Goal: Transaction & Acquisition: Purchase product/service

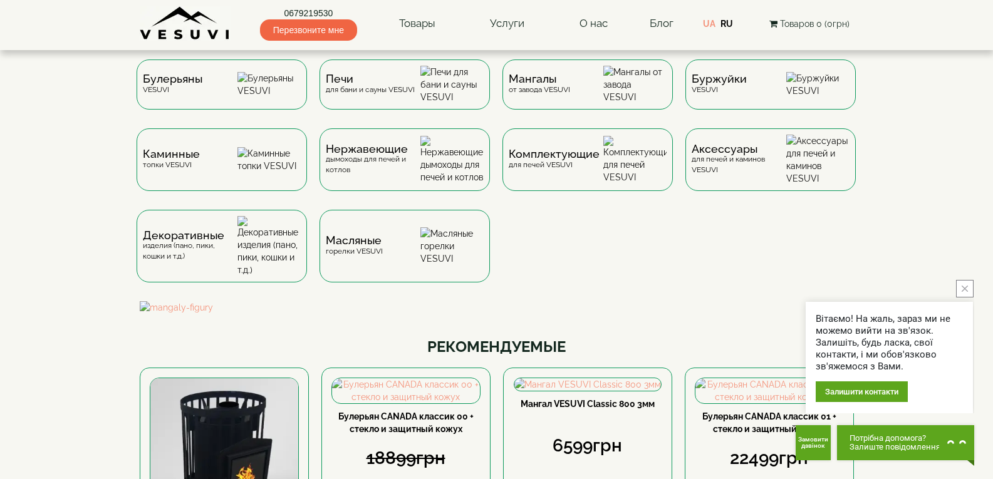
click at [969, 298] on div "Вітаємо! На жаль, зараз ми не можемо вийти на зв'язок. Залишіть, будь ласка, св…" at bounding box center [888, 346] width 167 height 133
click at [969, 288] on button "close button" at bounding box center [965, 289] width 18 height 18
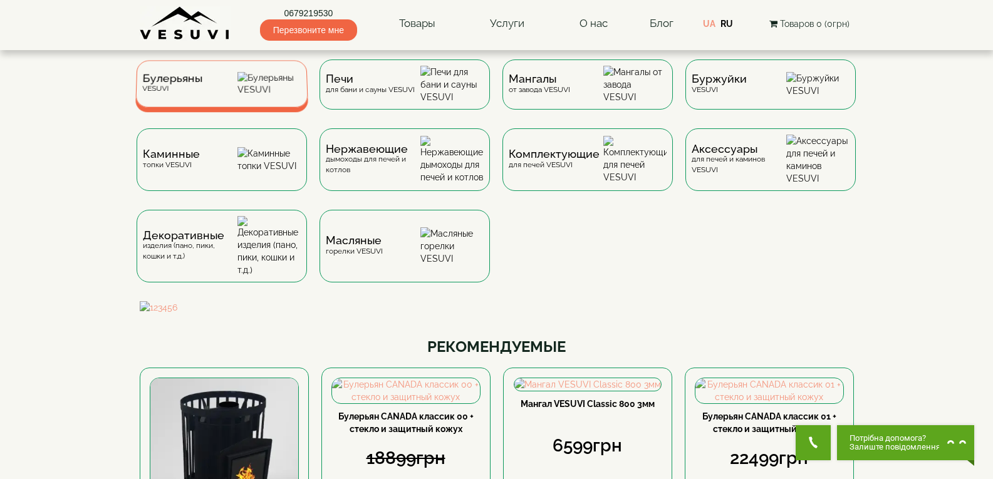
click at [237, 96] on div "Булерьяны VESUVI" at bounding box center [221, 83] width 173 height 47
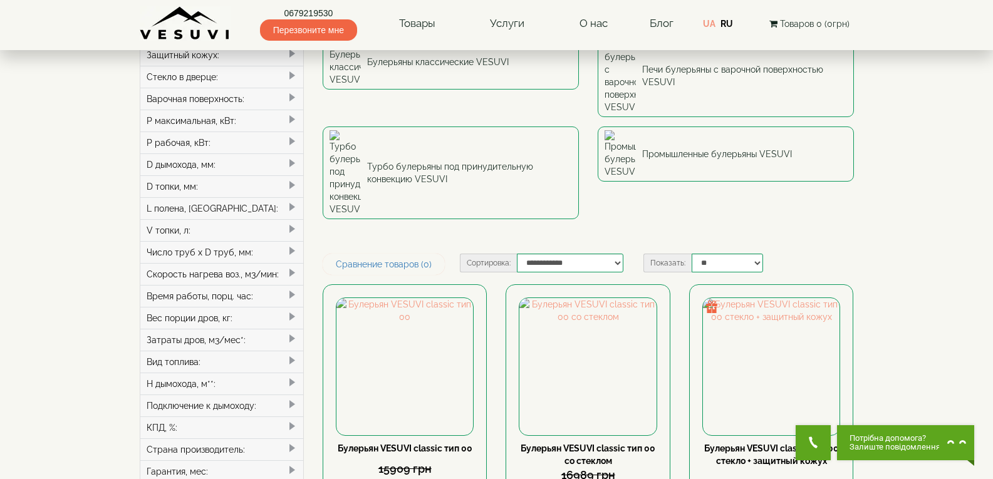
scroll to position [125, 0]
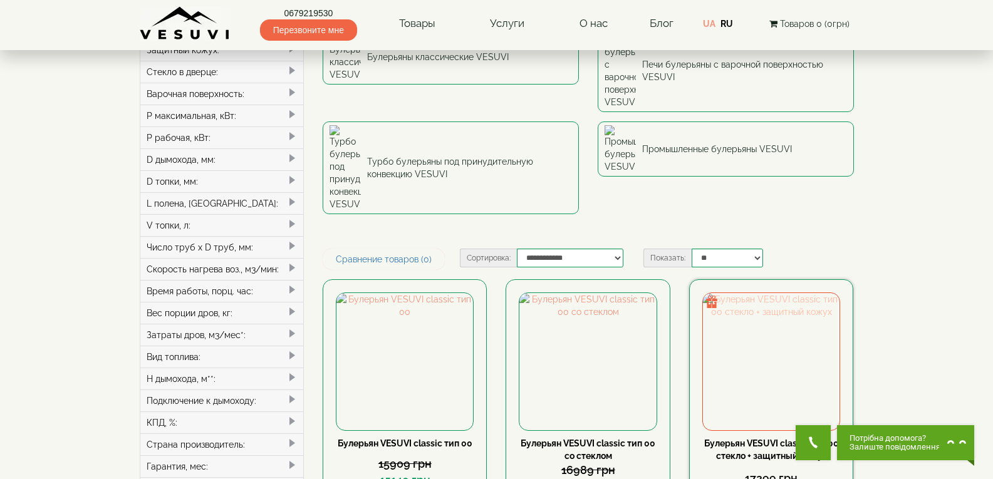
click at [792, 293] on img at bounding box center [771, 361] width 137 height 137
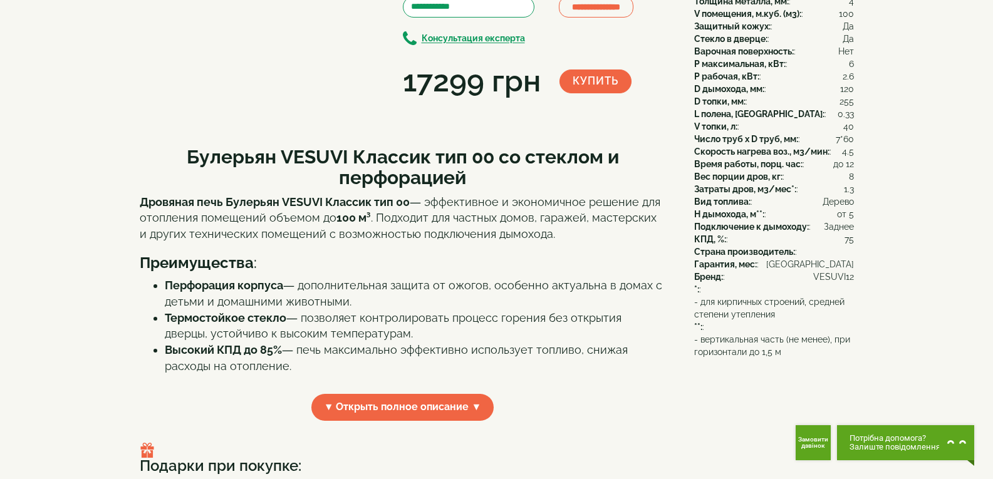
scroll to position [376, 0]
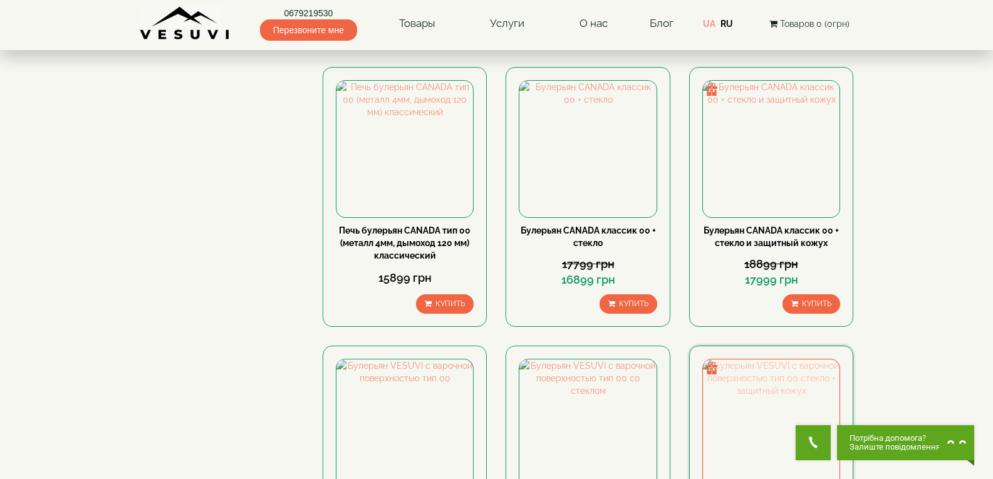
scroll to position [626, 0]
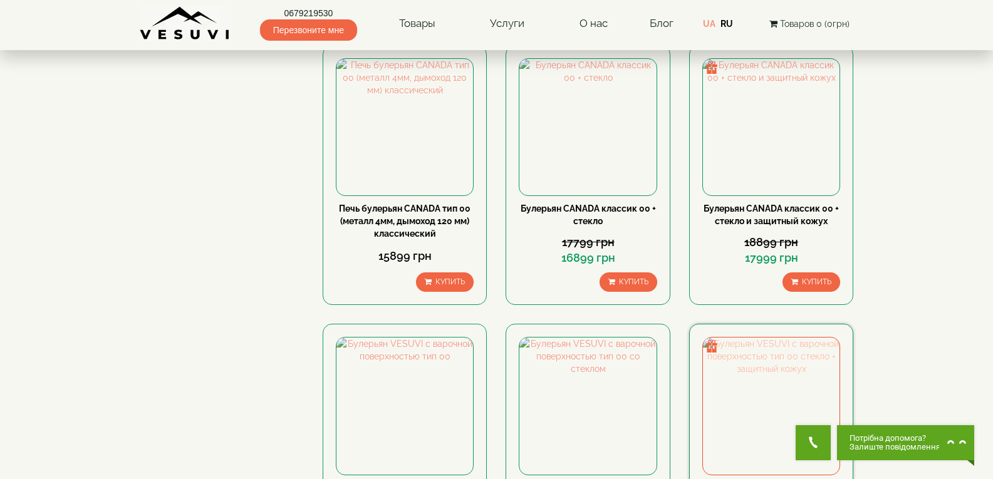
click at [758, 349] on img at bounding box center [771, 406] width 137 height 137
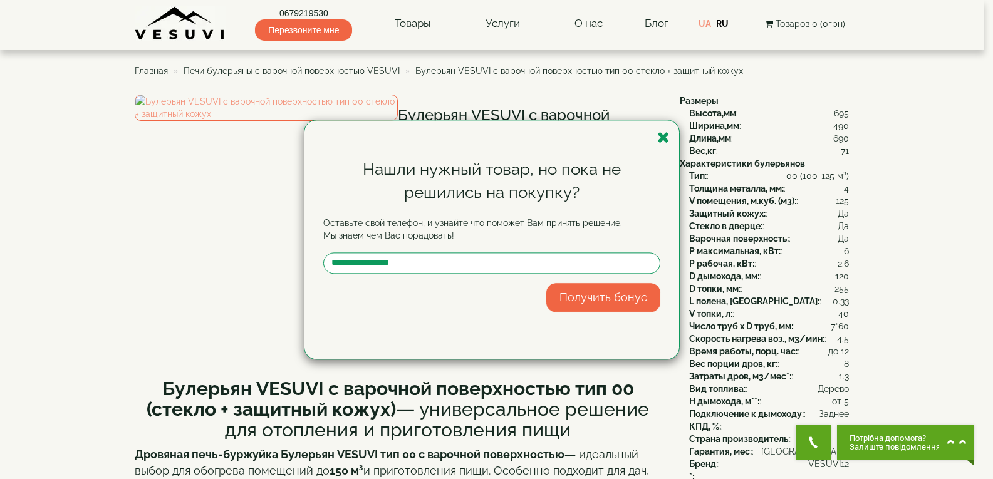
click at [656, 137] on div "Нашли нужный товар, но пока не решились на покупку? Оставьте свой телефон, и уз…" at bounding box center [491, 239] width 374 height 239
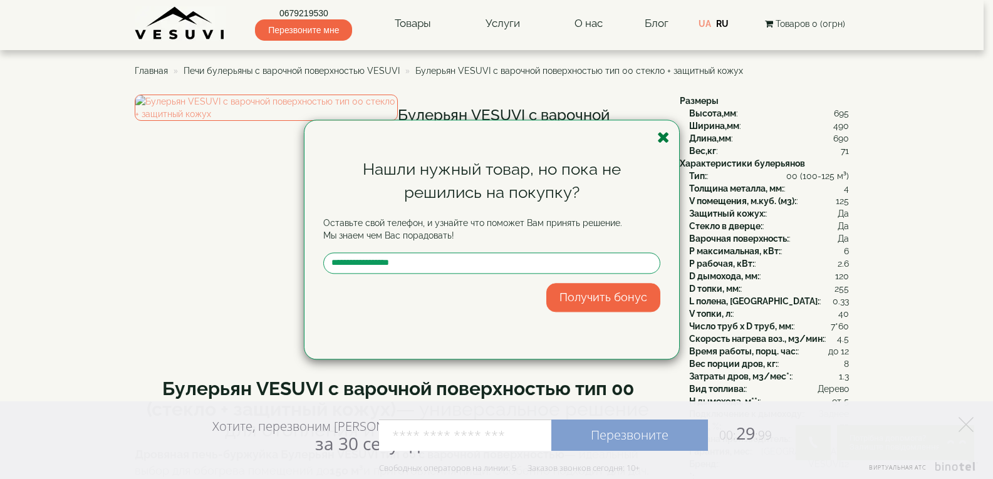
click at [662, 141] on icon "button" at bounding box center [663, 138] width 13 height 16
